Goal: Book appointment/travel/reservation

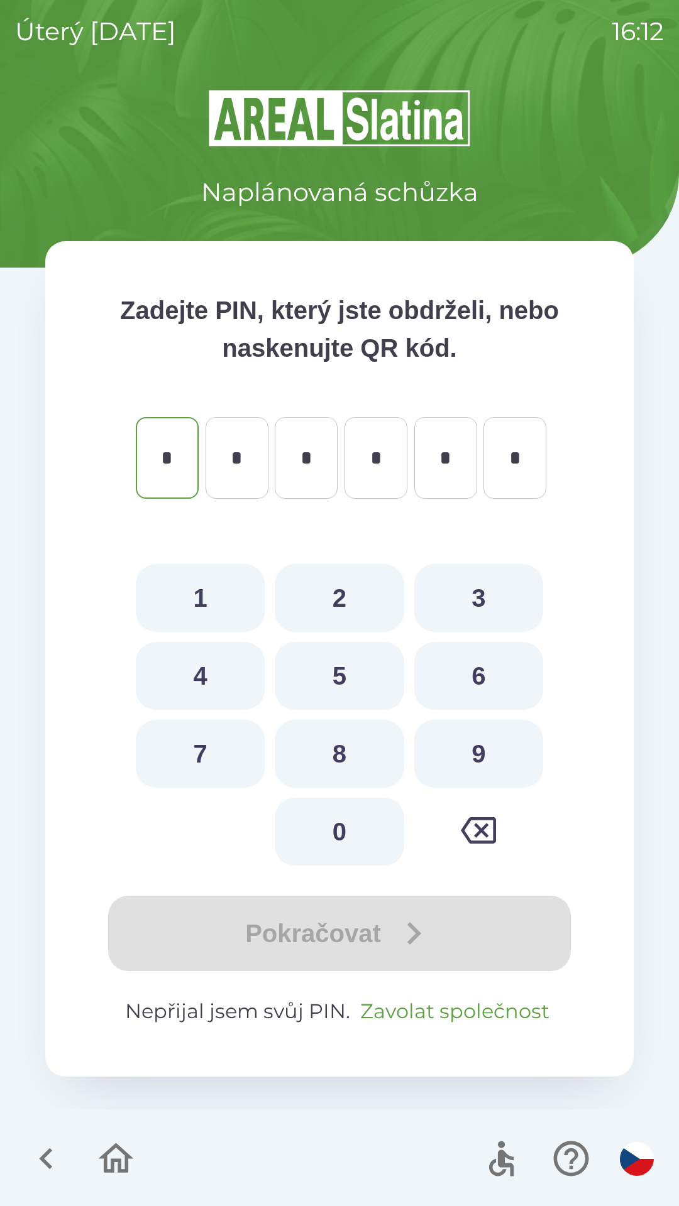
click at [448, 1009] on button "Zavolat společnost" at bounding box center [454, 1012] width 199 height 30
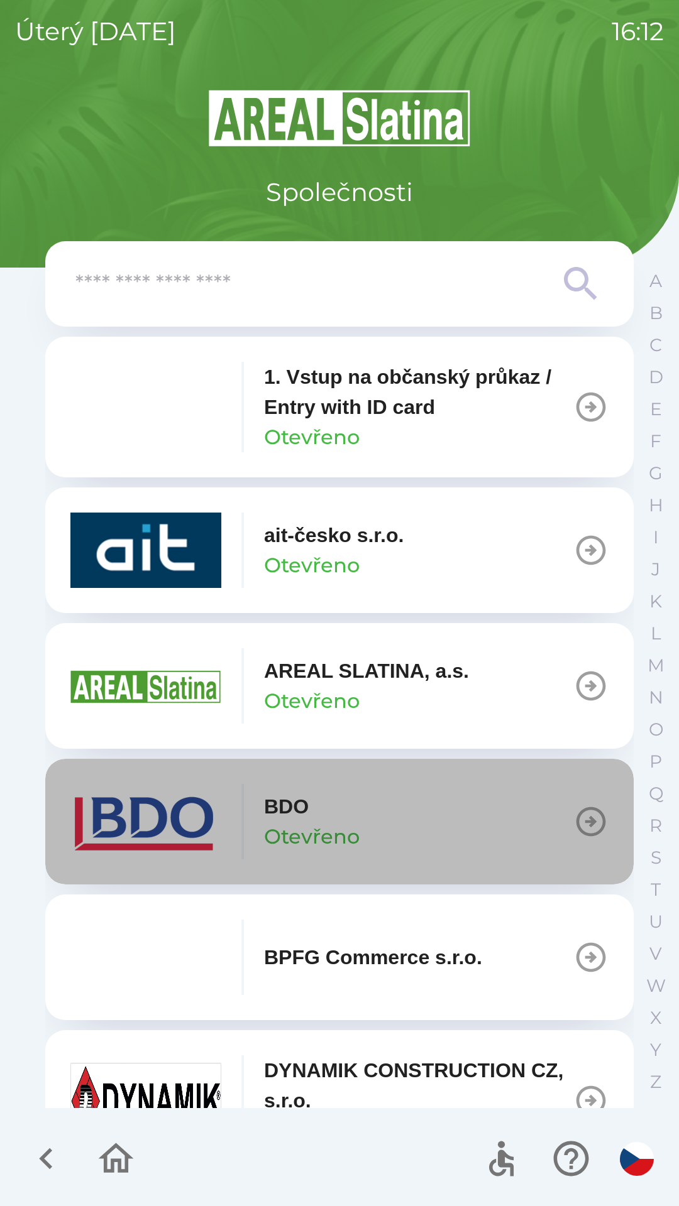
click at [591, 820] on icon "button" at bounding box center [590, 821] width 35 height 35
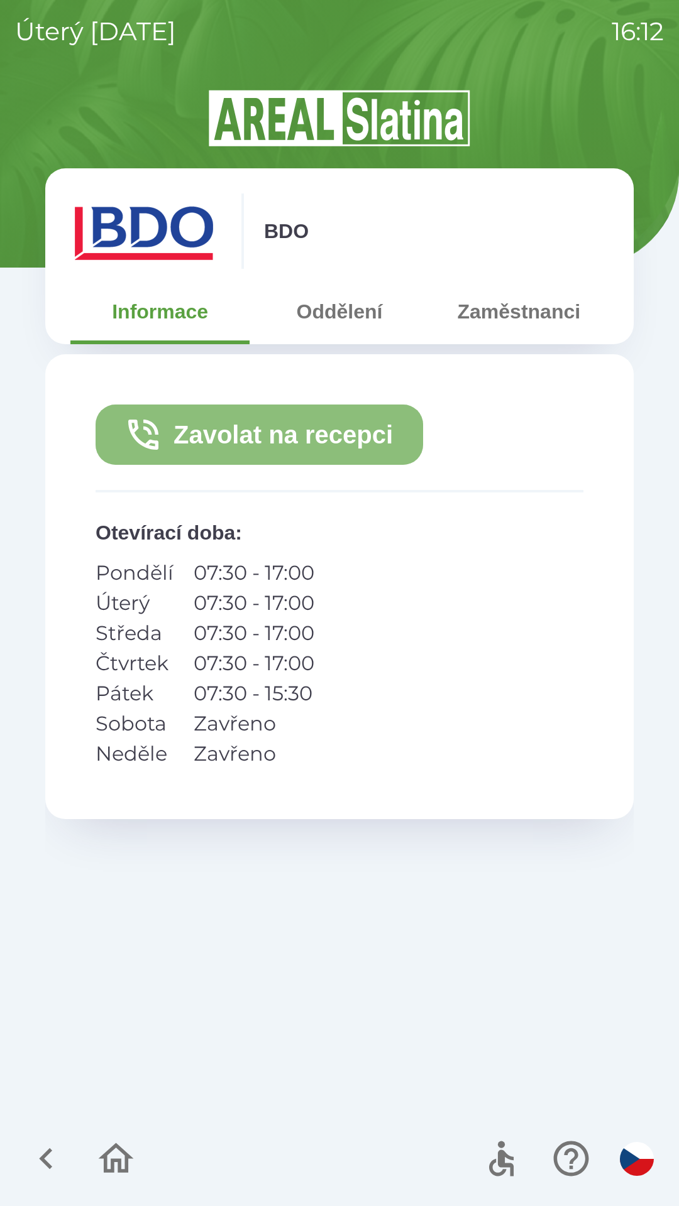
click at [347, 437] on button "Zavolat na recepci" at bounding box center [259, 435] width 327 height 60
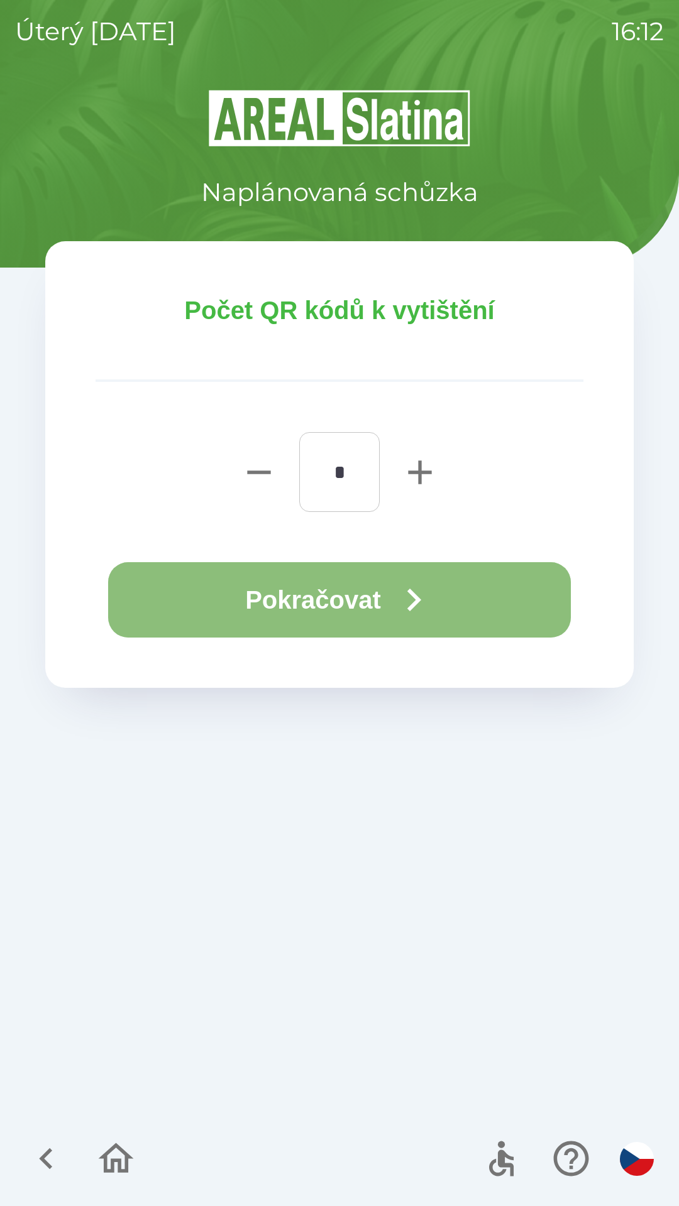
click at [442, 587] on button "Pokračovat" at bounding box center [339, 599] width 462 height 75
